Goal: Task Accomplishment & Management: Use online tool/utility

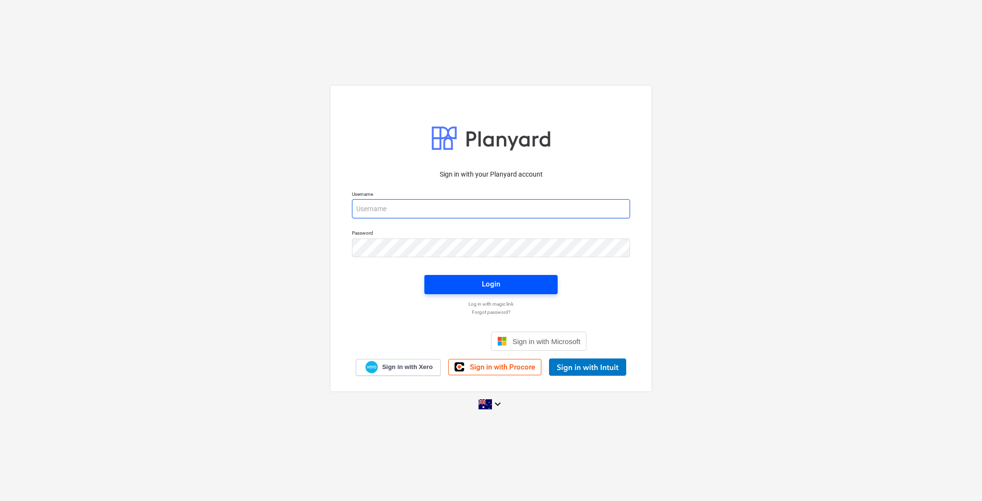
type input "[EMAIL_ADDRESS][DOMAIN_NAME]"
click at [484, 285] on div "Login" at bounding box center [491, 284] width 18 height 12
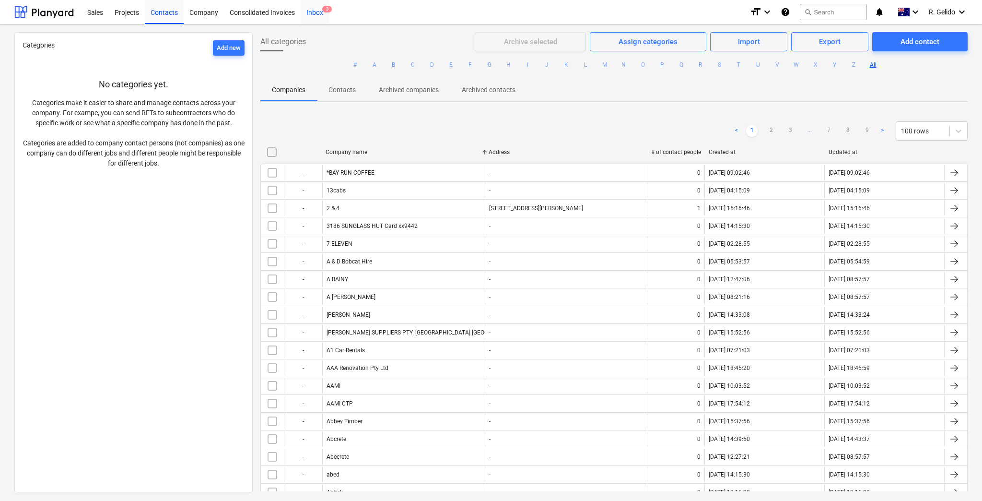
click at [326, 12] on span "3" at bounding box center [327, 9] width 10 height 7
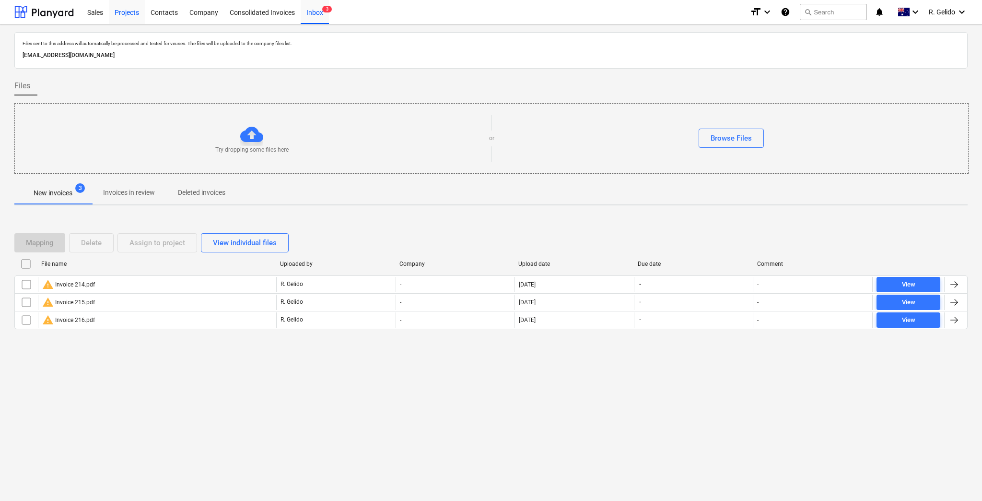
click at [128, 14] on div "Projects" at bounding box center [127, 12] width 36 height 24
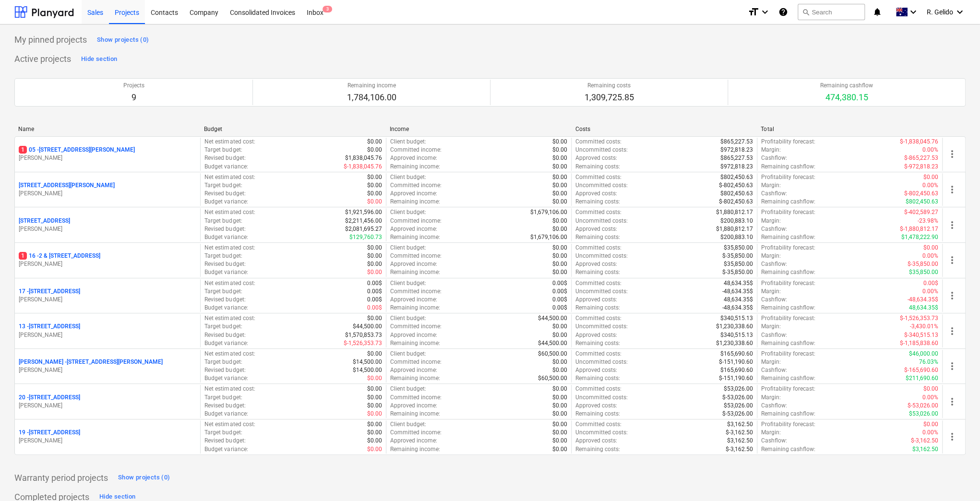
click at [94, 14] on div "Sales" at bounding box center [95, 12] width 27 height 24
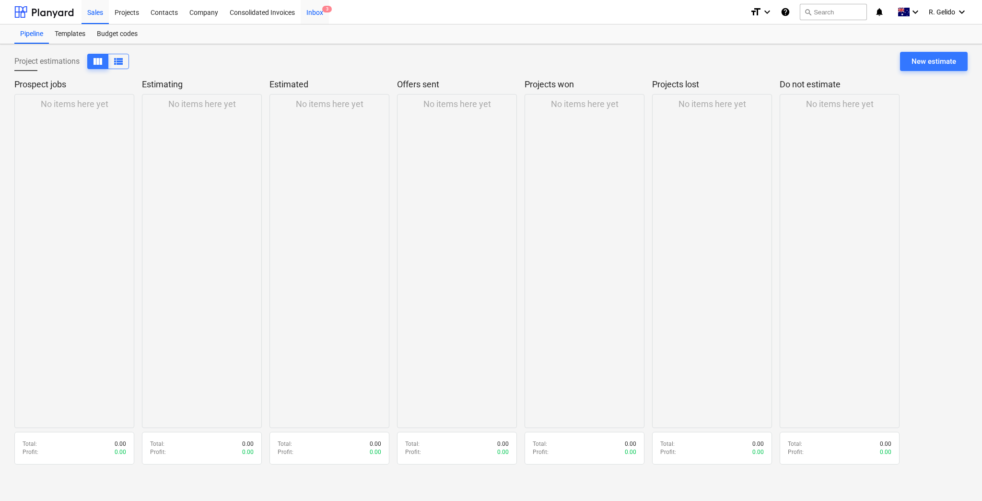
click at [321, 14] on div "Inbox 3" at bounding box center [315, 12] width 28 height 24
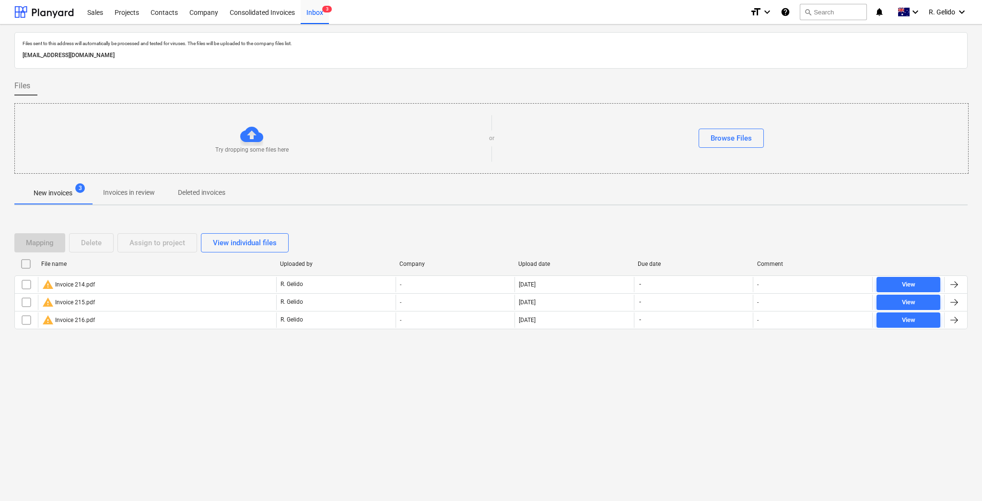
click at [197, 364] on div "Files sent to this address will automatically be processed and tested for virus…" at bounding box center [491, 262] width 982 height 476
click at [122, 208] on div "Files sent to this address will automatically be processed and tested for virus…" at bounding box center [491, 194] width 954 height 325
click at [138, 189] on p "Invoices in review" at bounding box center [129, 193] width 52 height 10
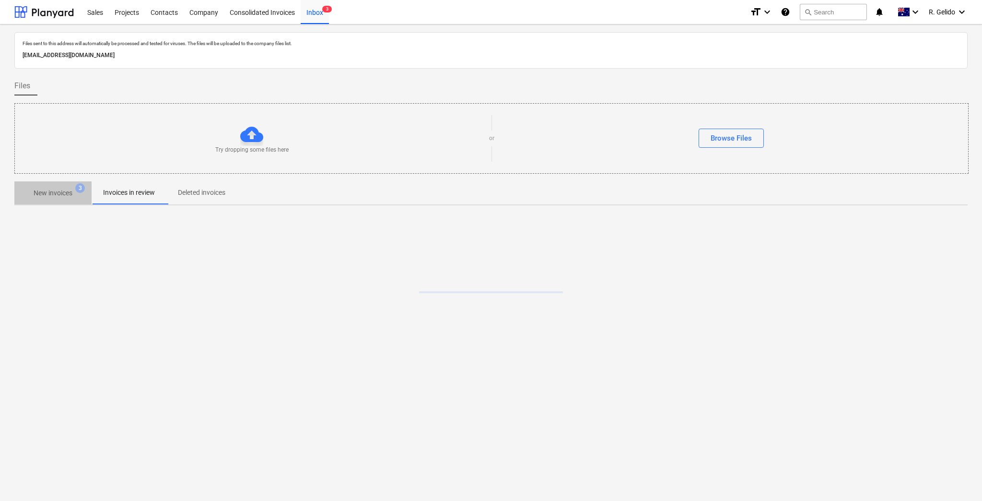
click at [50, 186] on span "New invoices 3" at bounding box center [52, 192] width 77 height 17
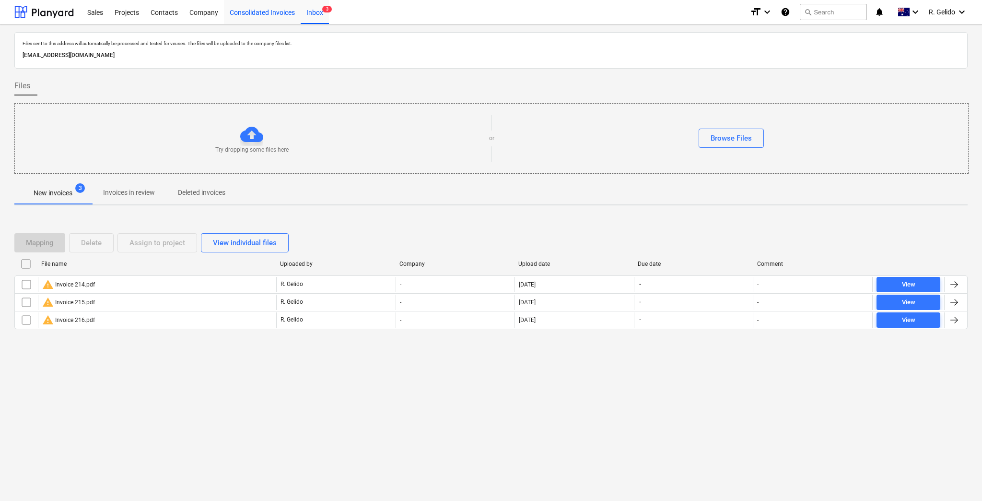
click at [278, 8] on div "Consolidated Invoices" at bounding box center [262, 12] width 77 height 24
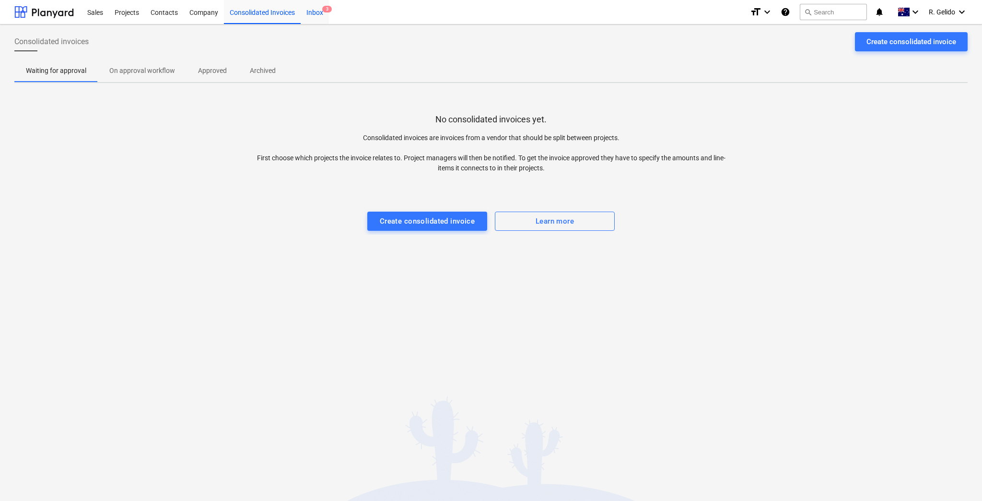
click at [319, 14] on div "Inbox 3" at bounding box center [315, 12] width 28 height 24
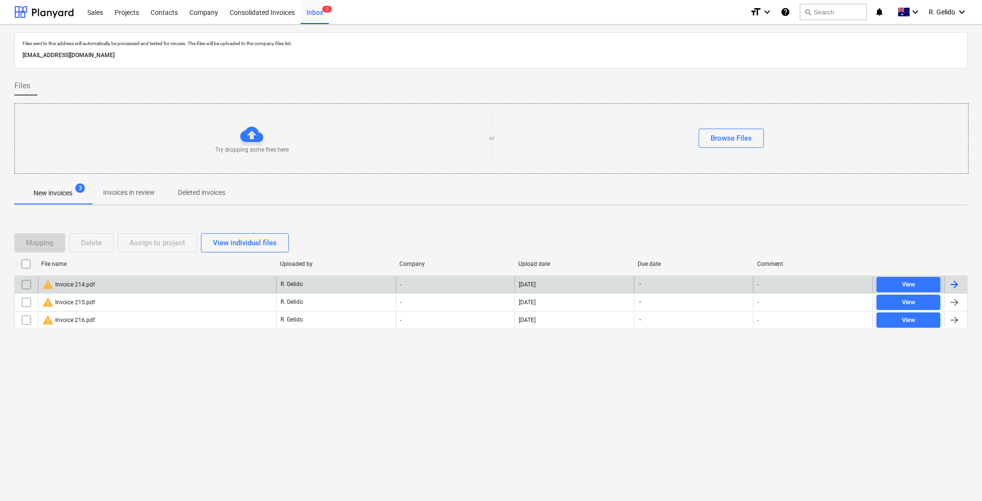
click at [137, 285] on div "warning Invoice 214.pdf" at bounding box center [157, 284] width 238 height 15
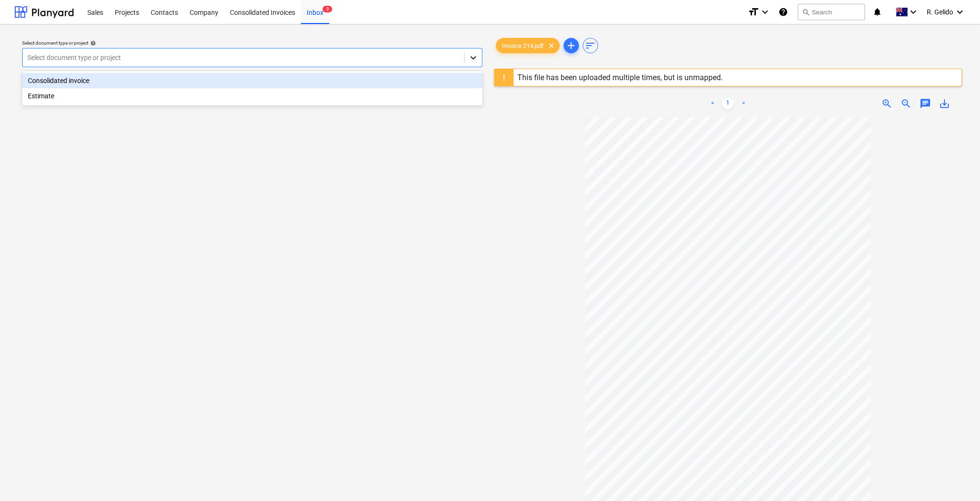
click at [474, 56] on icon at bounding box center [473, 58] width 10 height 10
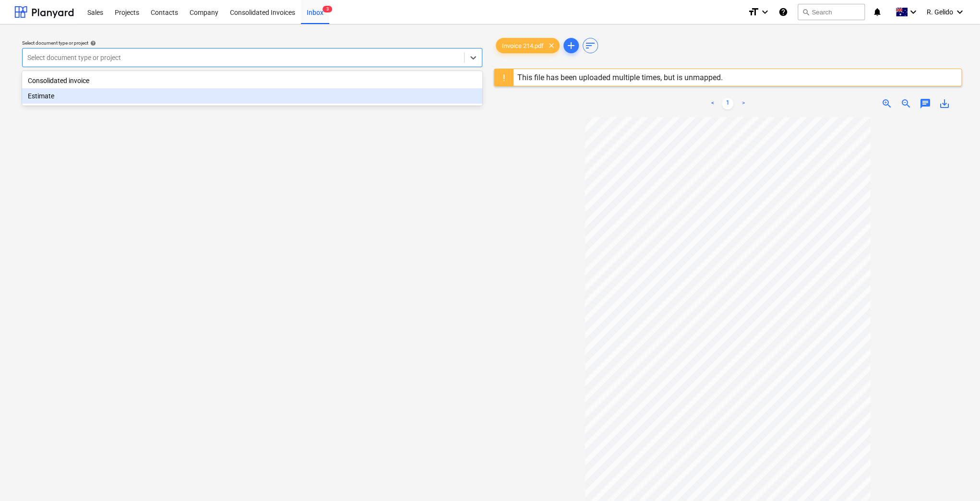
click at [155, 102] on div "Estimate" at bounding box center [252, 95] width 460 height 15
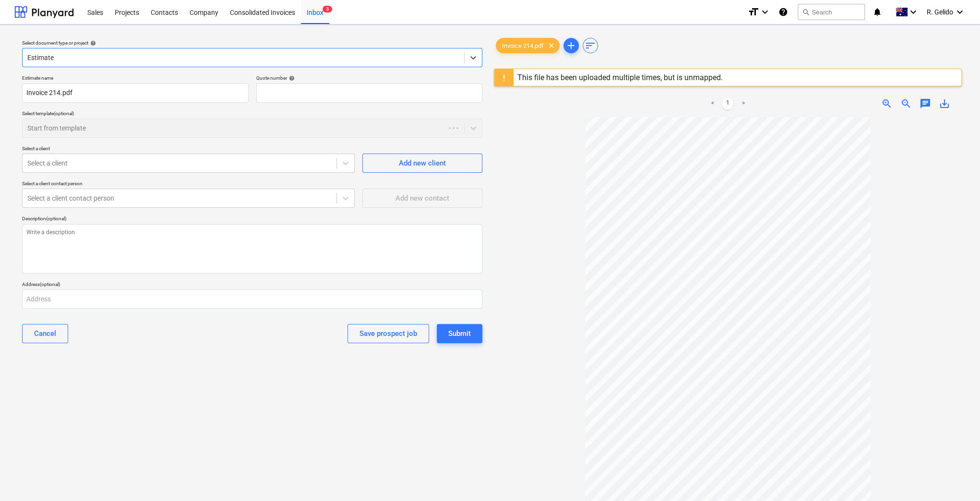
type textarea "x"
type input "QU-0003"
type textarea "x"
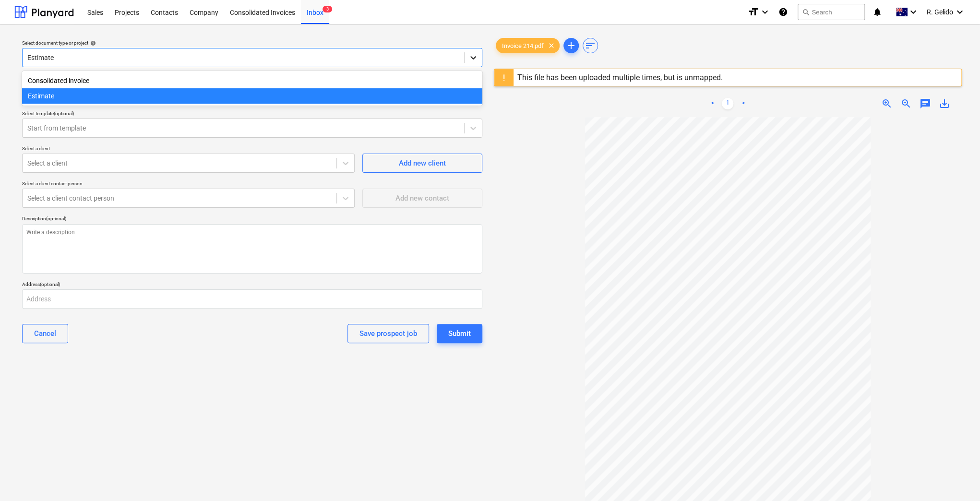
click at [468, 58] on icon at bounding box center [473, 58] width 10 height 10
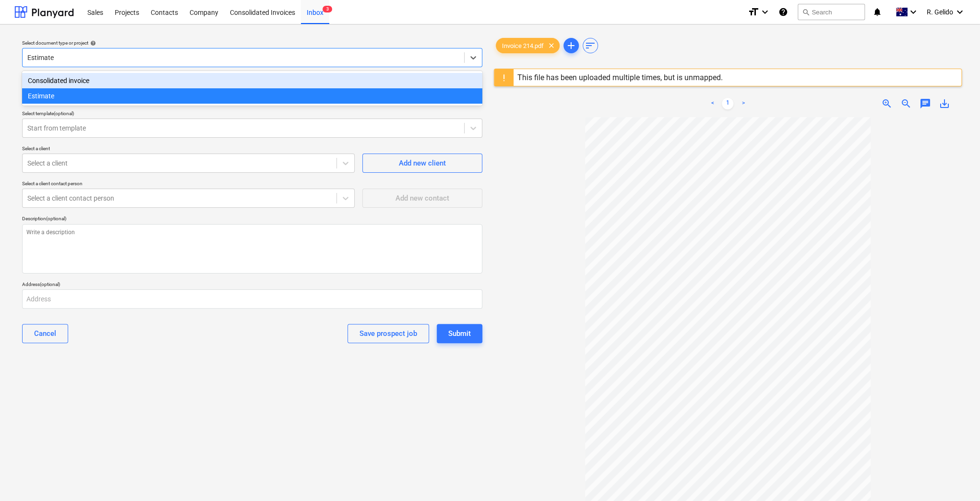
click at [312, 85] on div "Consolidated invoice" at bounding box center [252, 80] width 460 height 15
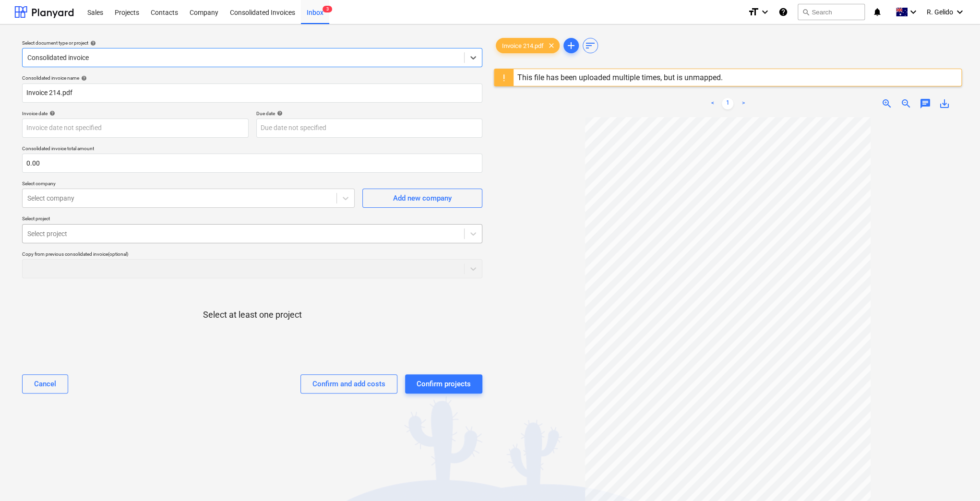
click at [107, 229] on div at bounding box center [243, 234] width 432 height 10
click at [161, 304] on div "Select at least one project" at bounding box center [252, 322] width 460 height 73
click at [278, 10] on div "Consolidated Invoices" at bounding box center [262, 12] width 77 height 24
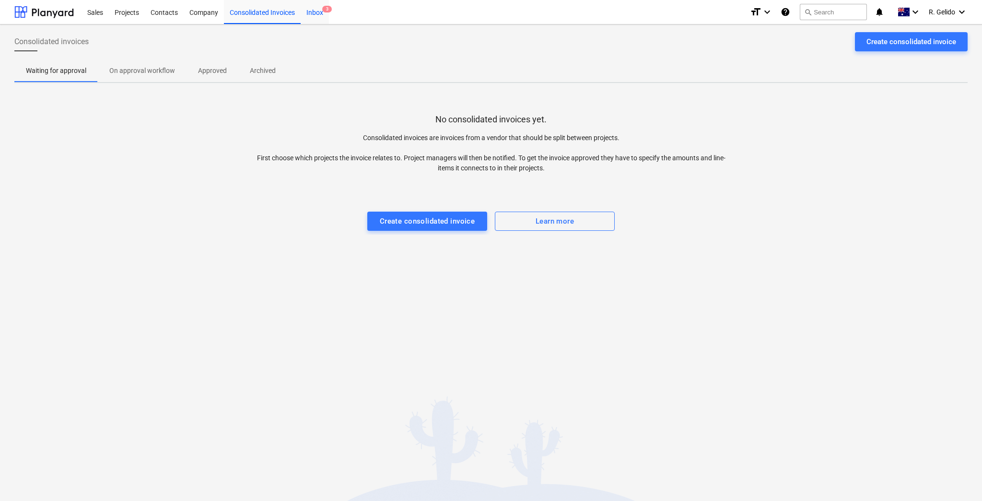
click at [326, 12] on span "3" at bounding box center [327, 9] width 10 height 7
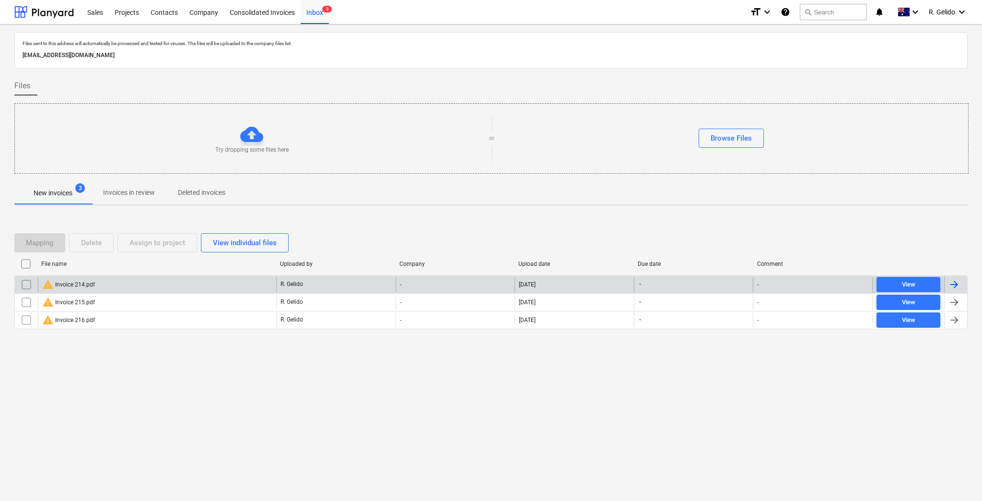
click at [80, 285] on div "warning Invoice 214.pdf" at bounding box center [68, 285] width 53 height 12
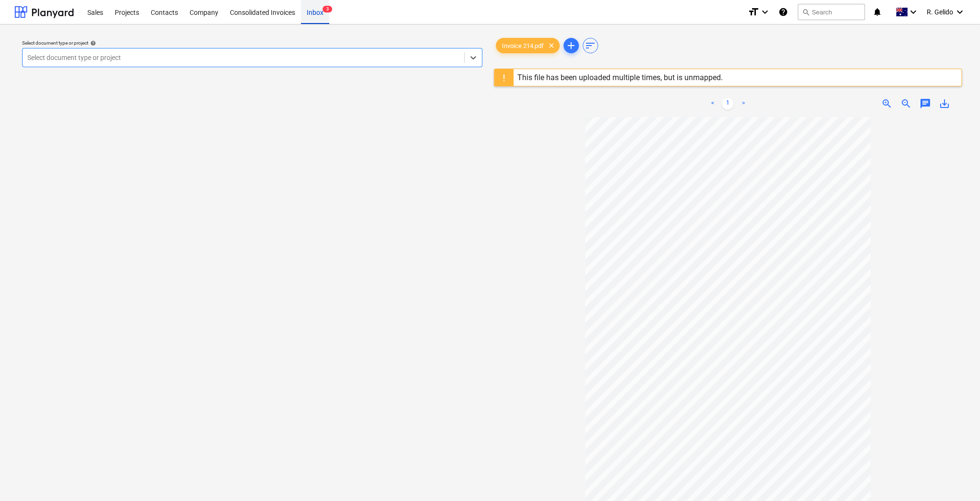
click at [321, 13] on div "Inbox 3" at bounding box center [315, 12] width 28 height 24
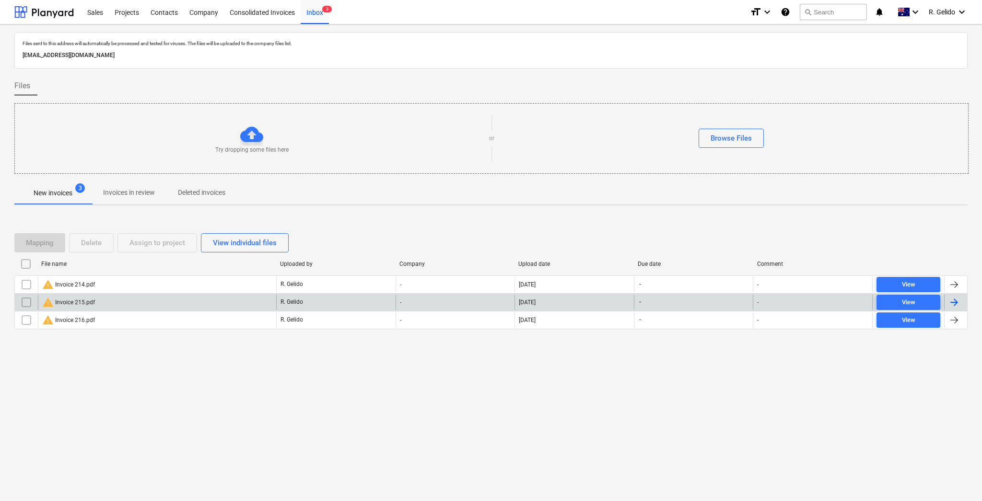
click at [134, 301] on div "warning Invoice 215.pdf" at bounding box center [157, 302] width 238 height 15
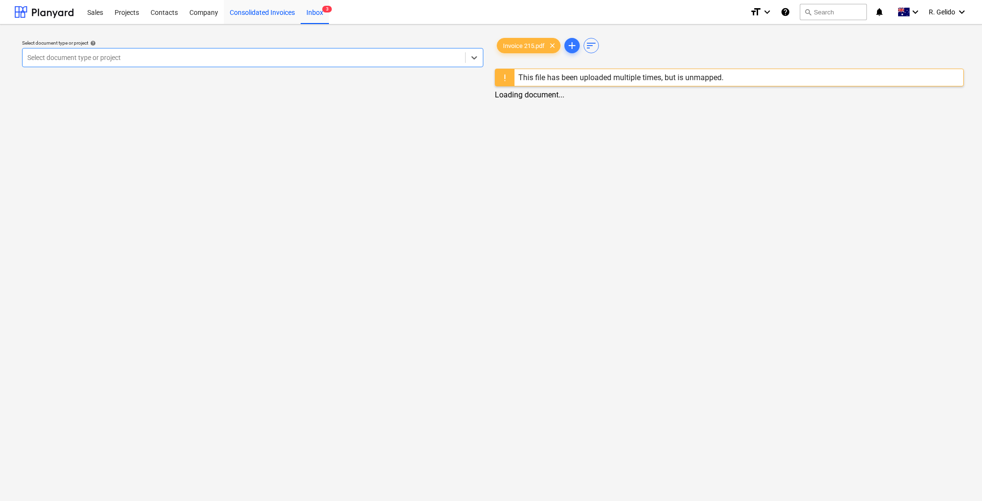
click at [285, 8] on div "Consolidated Invoices" at bounding box center [262, 12] width 77 height 24
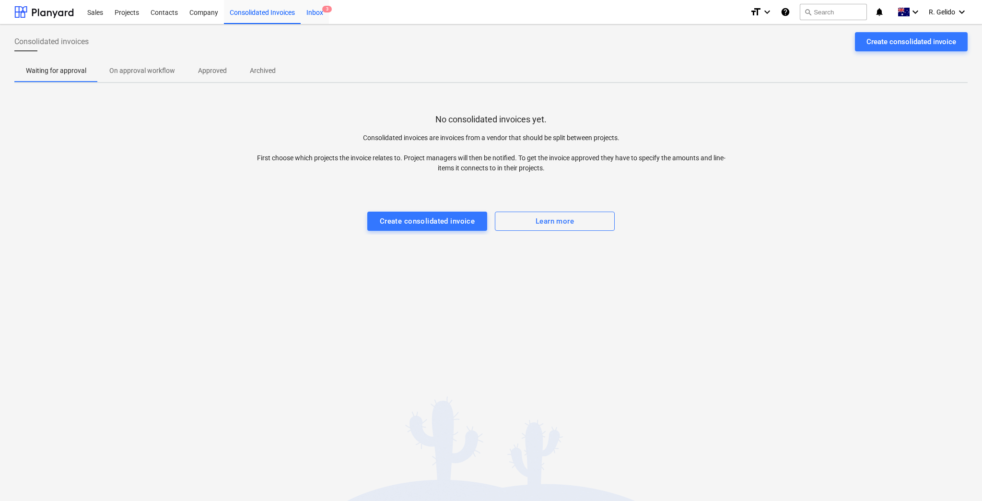
click at [315, 14] on div "Inbox 3" at bounding box center [315, 12] width 28 height 24
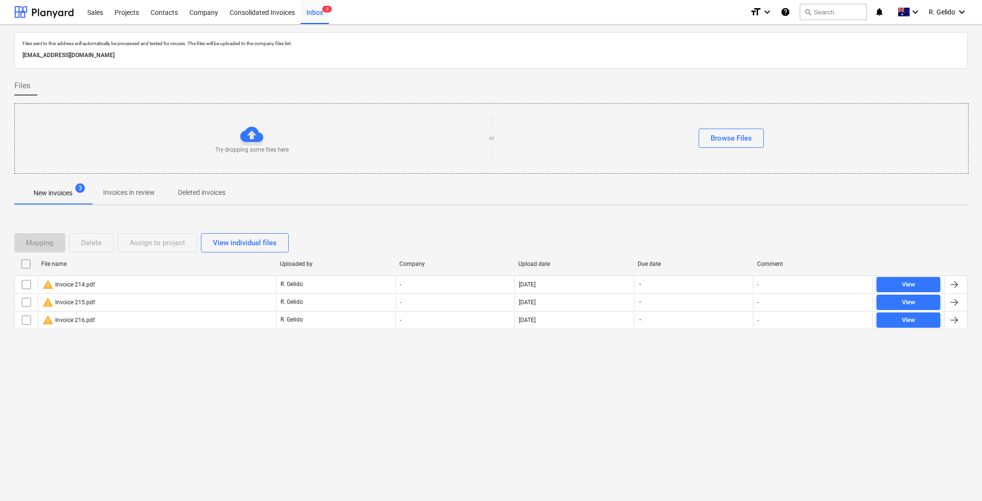
click at [203, 390] on div "Files sent to this address will automatically be processed and tested for virus…" at bounding box center [491, 262] width 982 height 476
click at [124, 15] on div "Projects" at bounding box center [127, 12] width 36 height 24
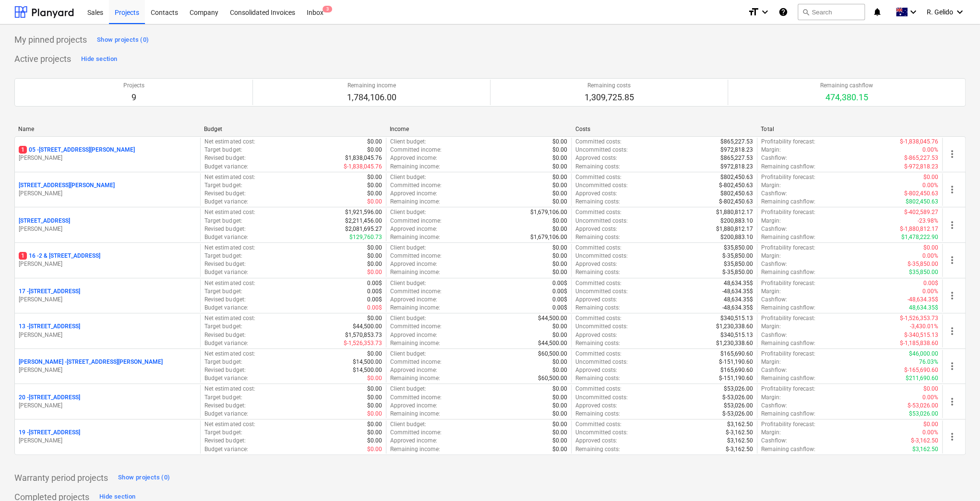
click at [393, 44] on div "My pinned projects Show projects (0)" at bounding box center [489, 39] width 951 height 15
